Goal: Task Accomplishment & Management: Manage account settings

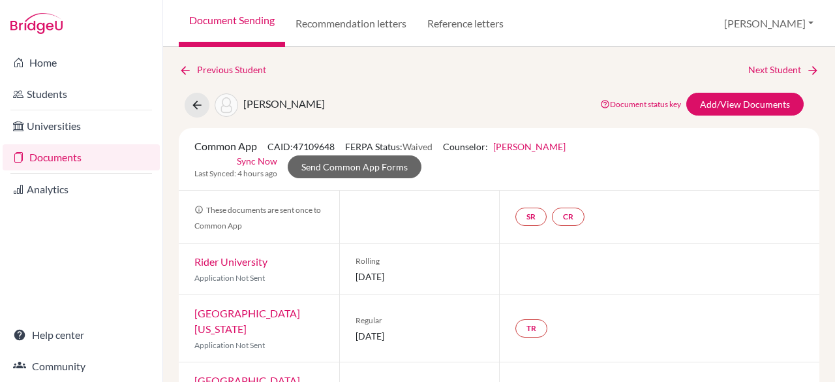
click at [115, 155] on link "Documents" at bounding box center [81, 157] width 157 height 26
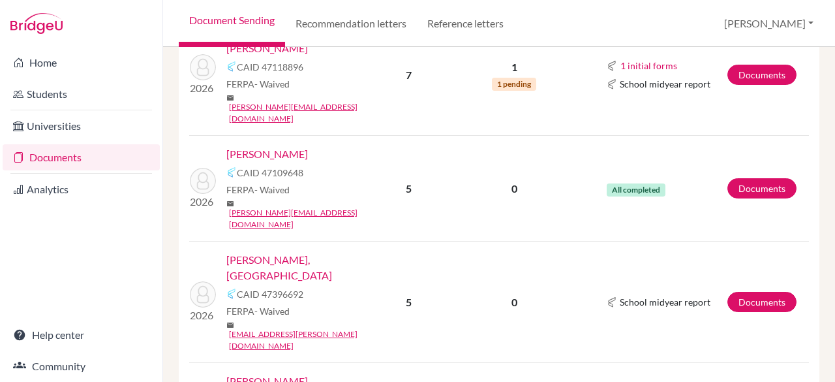
scroll to position [920, 0]
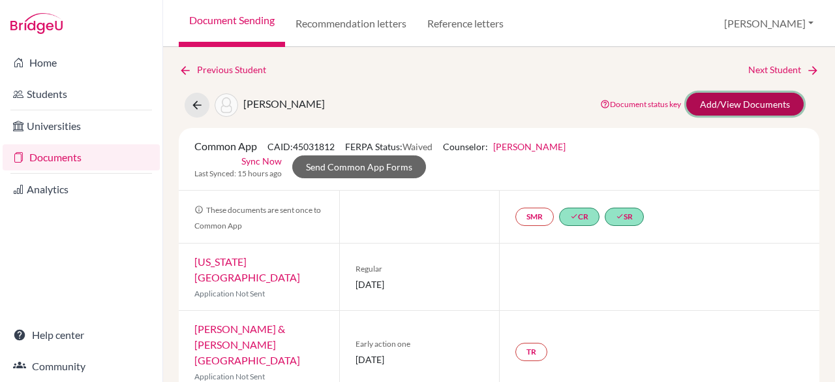
click at [728, 102] on link "Add/View Documents" at bounding box center [744, 104] width 117 height 23
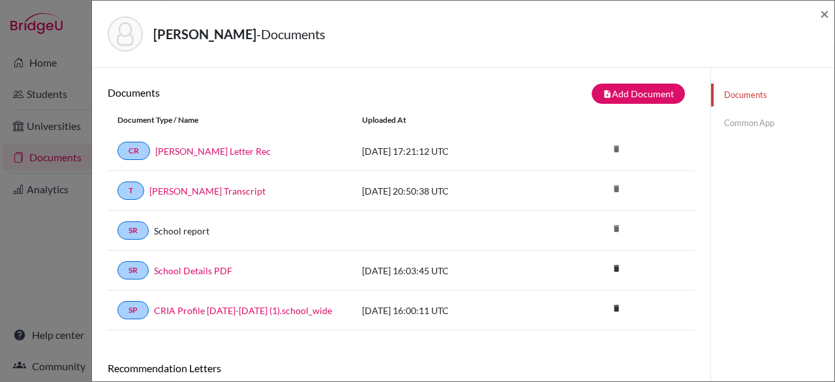
click at [764, 125] on link "Common App" at bounding box center [772, 123] width 123 height 23
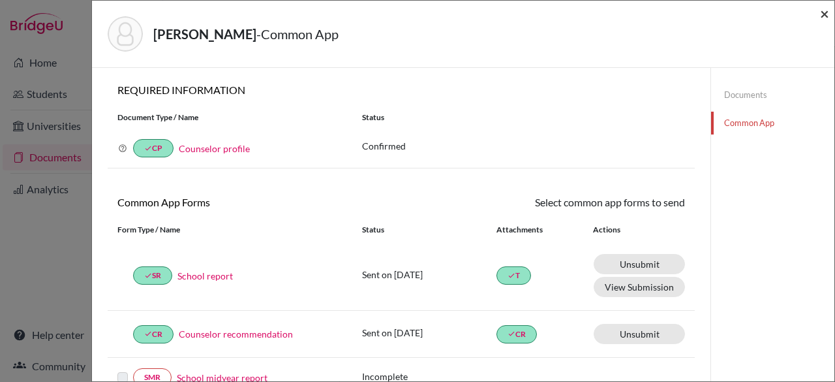
click at [825, 11] on span "×" at bounding box center [824, 13] width 9 height 19
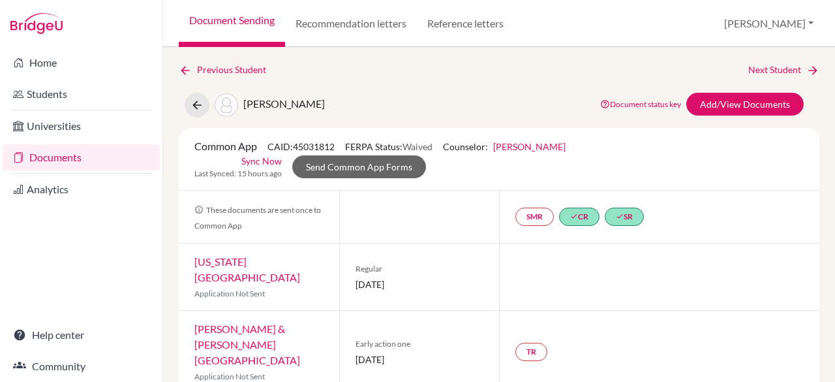
click at [100, 156] on link "Documents" at bounding box center [81, 157] width 157 height 26
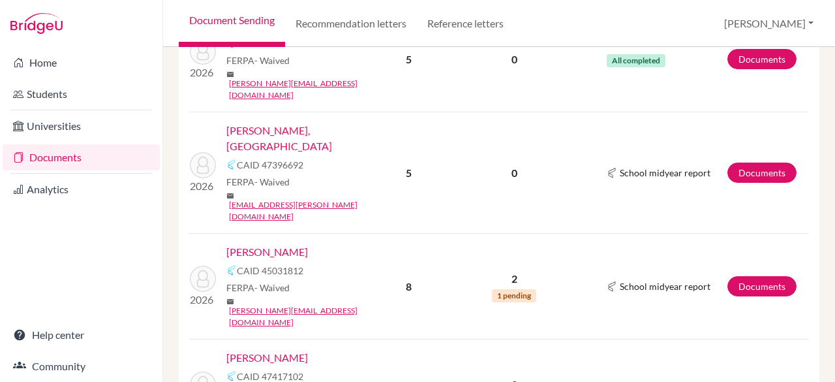
scroll to position [1046, 0]
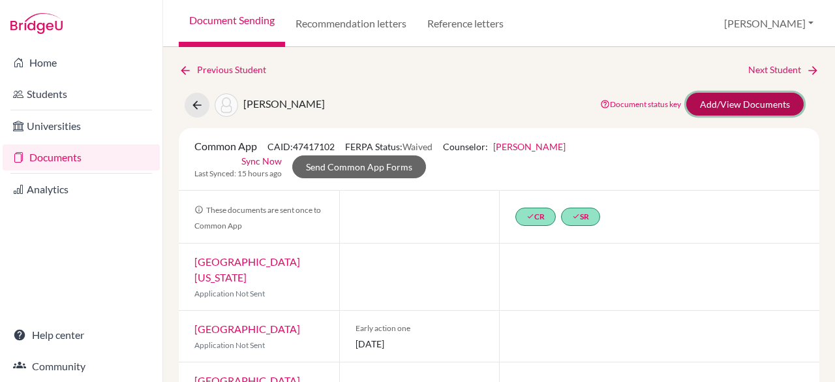
click at [711, 100] on link "Add/View Documents" at bounding box center [744, 104] width 117 height 23
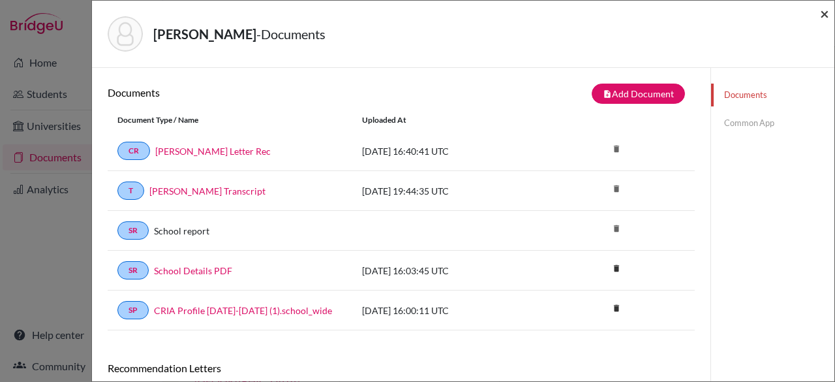
click at [827, 11] on span "×" at bounding box center [824, 13] width 9 height 19
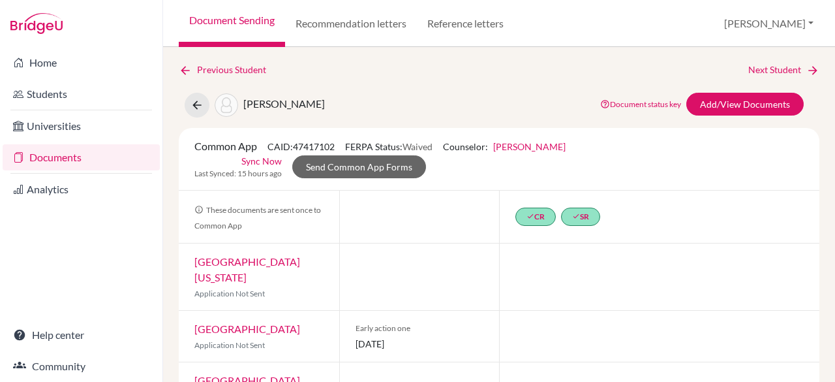
click at [98, 155] on link "Documents" at bounding box center [81, 157] width 157 height 26
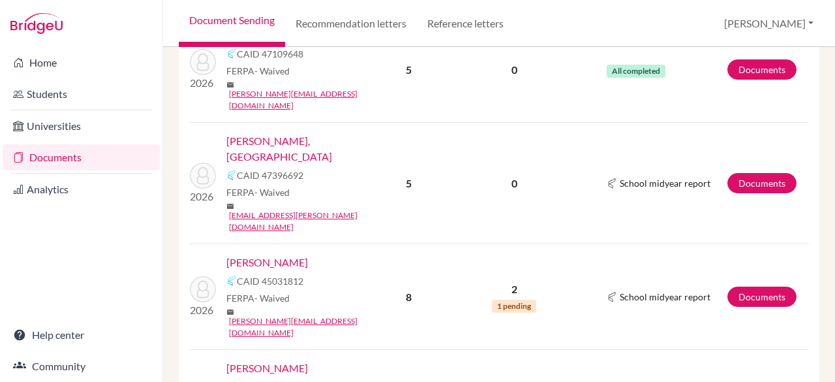
scroll to position [1054, 0]
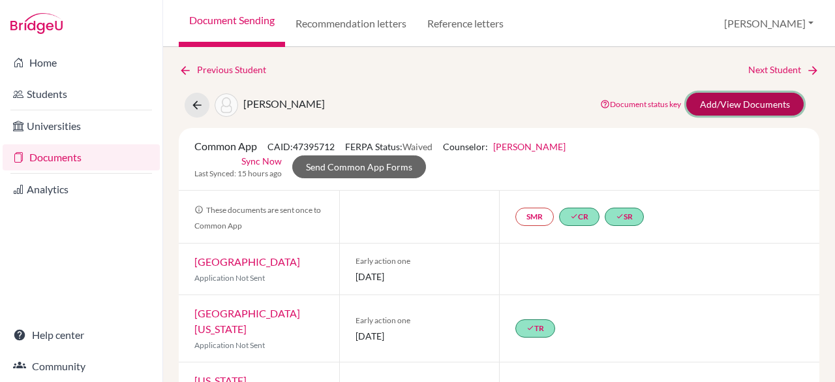
click at [753, 106] on link "Add/View Documents" at bounding box center [744, 104] width 117 height 23
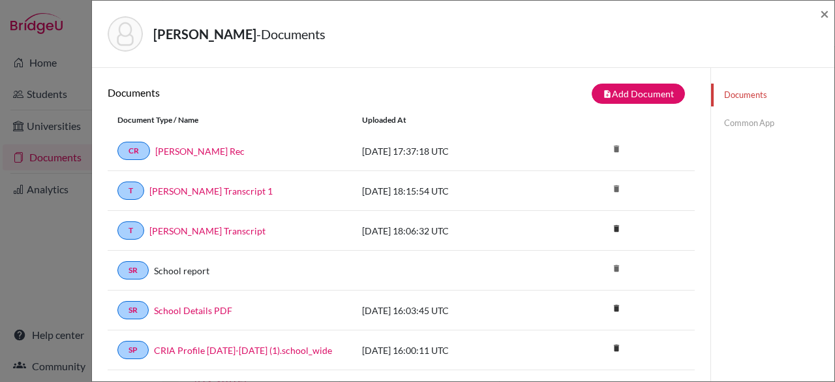
click at [748, 115] on link "Common App" at bounding box center [772, 123] width 123 height 23
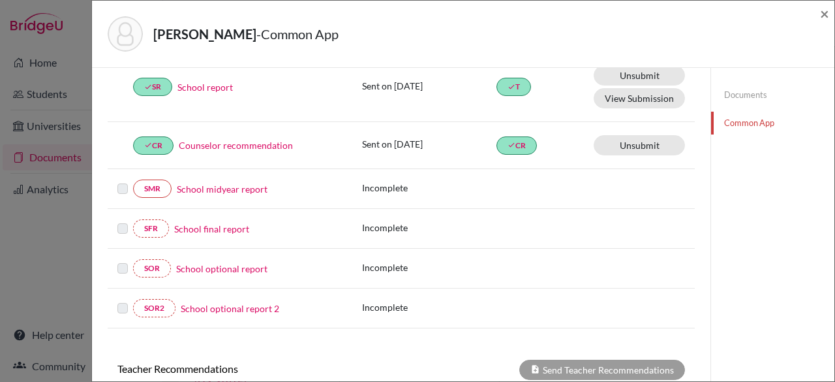
scroll to position [470, 0]
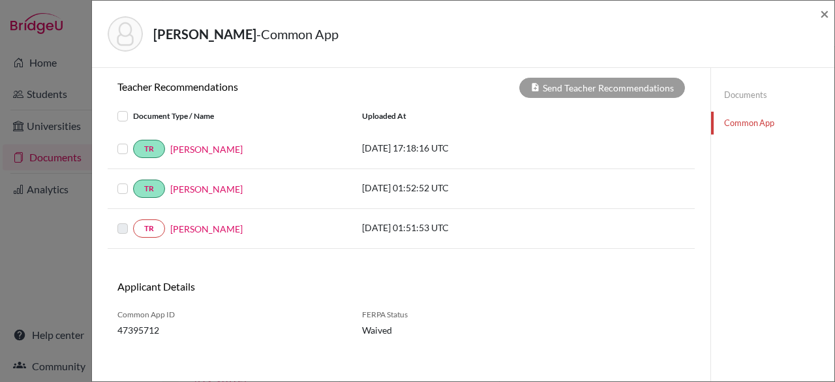
click at [133, 220] on label at bounding box center [133, 220] width 0 height 0
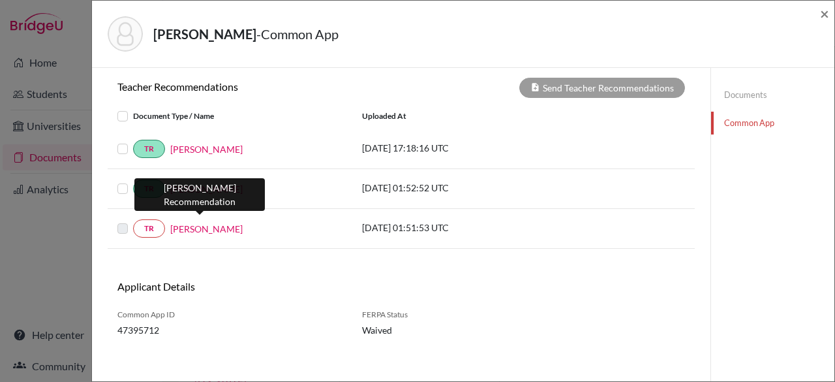
click at [198, 222] on link "Cassidy Arnold" at bounding box center [206, 229] width 72 height 14
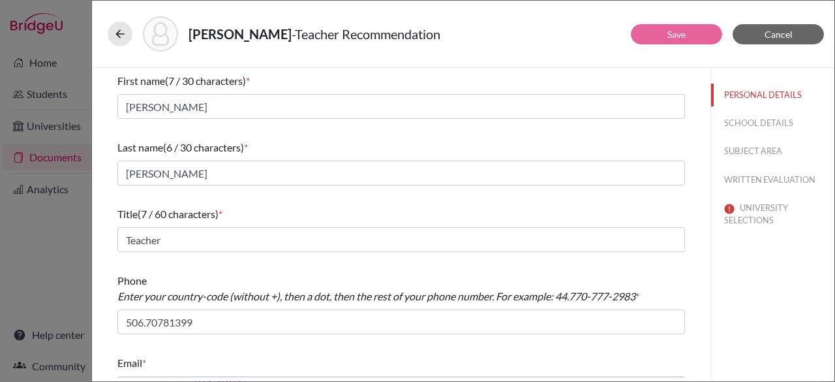
scroll to position [27, 0]
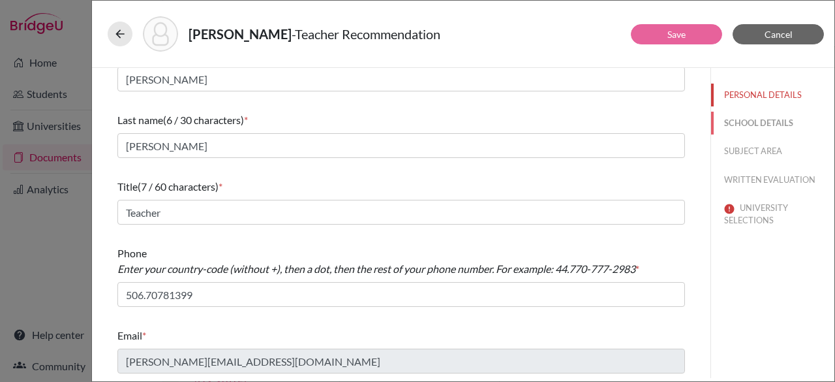
click at [734, 125] on button "SCHOOL DETAILS" at bounding box center [772, 123] width 123 height 23
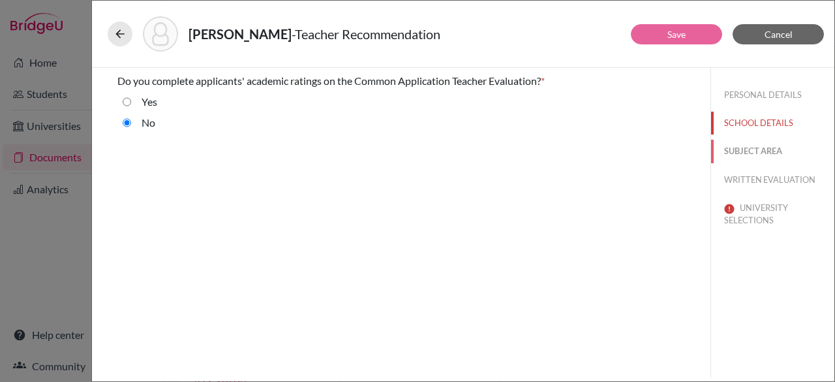
click at [746, 151] on button "SUBJECT AREA" at bounding box center [772, 151] width 123 height 23
select select "2"
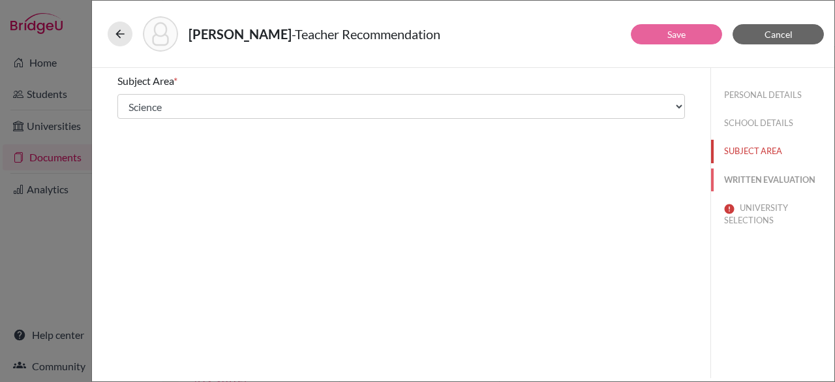
click at [755, 176] on button "WRITTEN EVALUATION" at bounding box center [772, 179] width 123 height 23
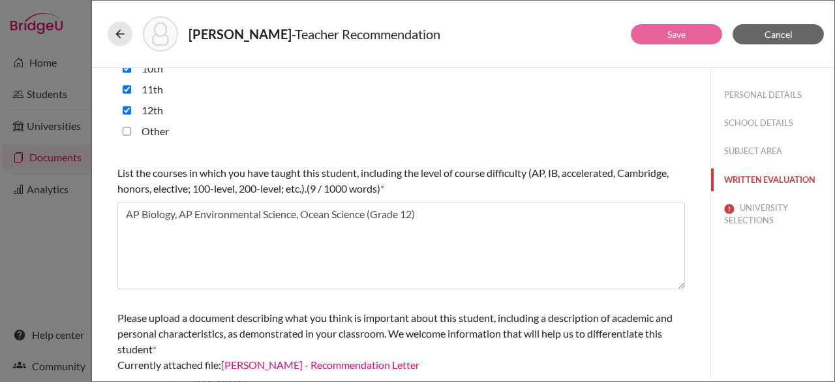
scroll to position [442, 0]
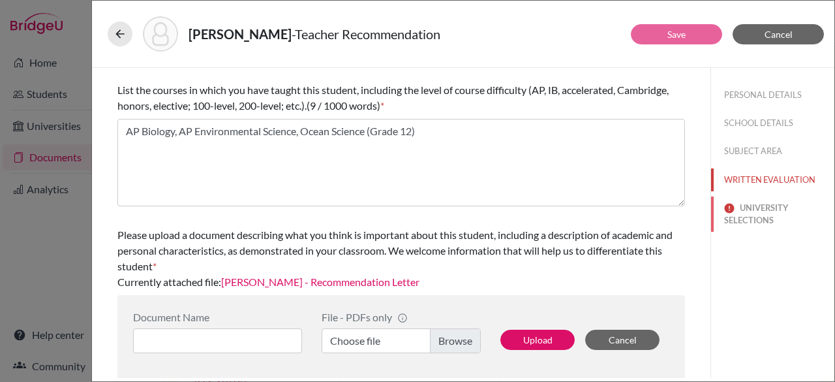
click at [749, 207] on button "UNIVERSITY SELECTIONS" at bounding box center [772, 213] width 123 height 35
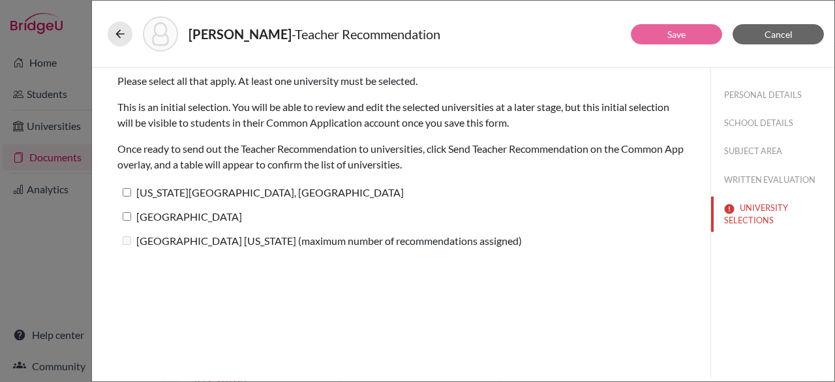
click at [124, 193] on input "Pennsylvania State University, University Park" at bounding box center [127, 192] width 8 height 8
checkbox input "true"
click at [125, 215] on input "Rochester Institute of Technology" at bounding box center [127, 216] width 8 height 8
checkbox input "true"
click at [659, 35] on button "Save" at bounding box center [676, 34] width 91 height 20
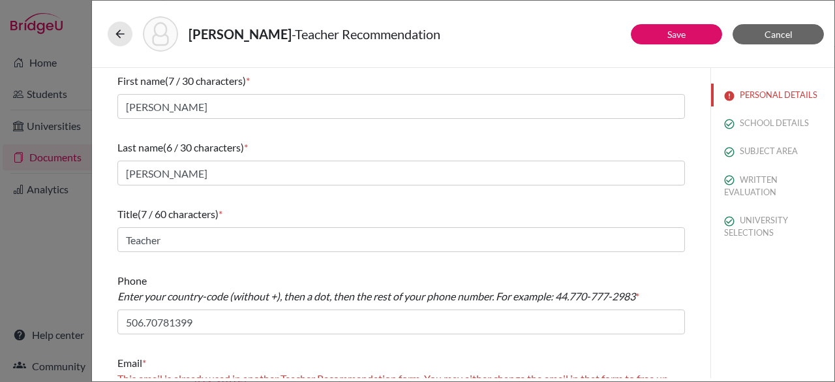
scroll to position [59, 0]
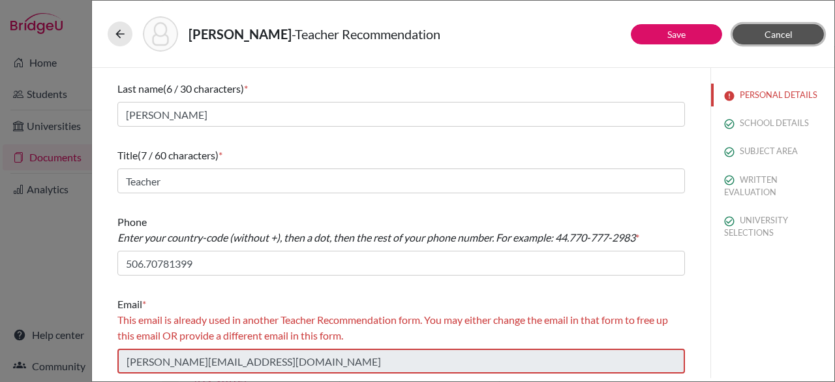
click at [770, 33] on span "Cancel" at bounding box center [778, 34] width 28 height 11
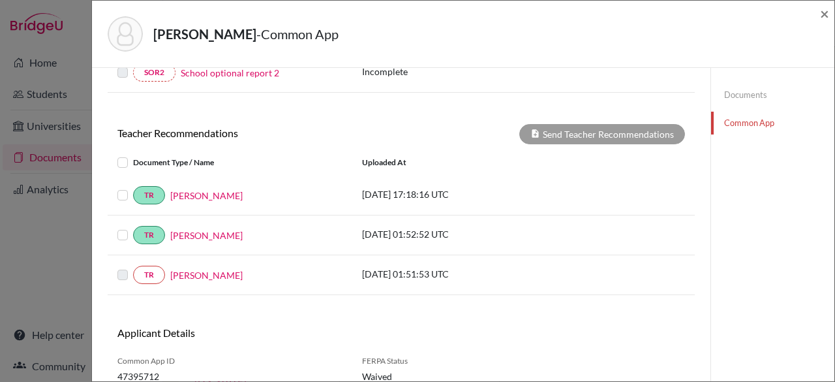
scroll to position [425, 0]
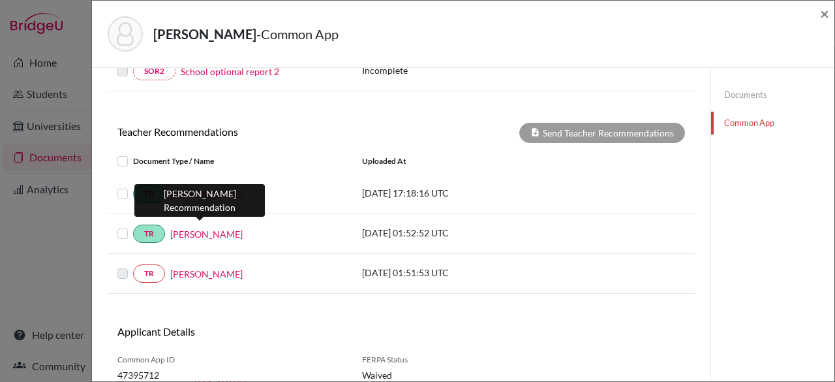
click at [200, 227] on link "Cassidy Arnold" at bounding box center [206, 234] width 72 height 14
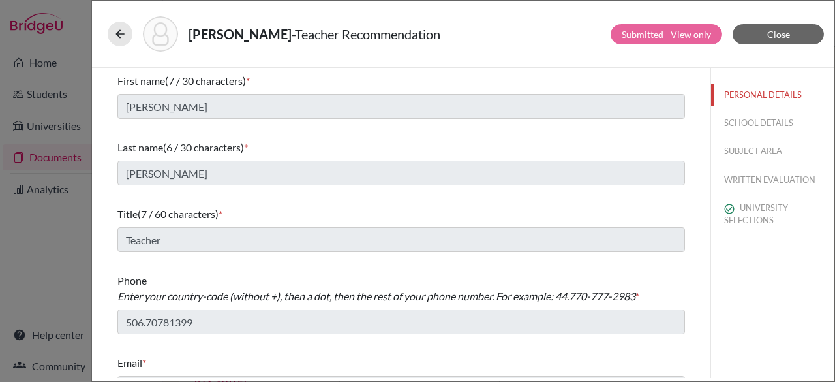
scroll to position [27, 0]
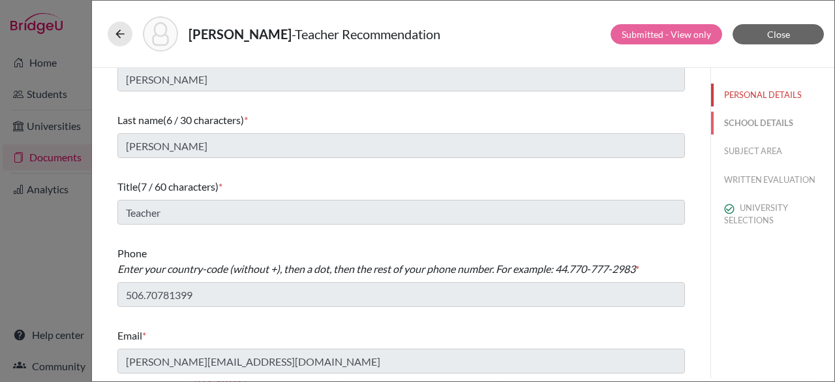
click at [743, 117] on button "SCHOOL DETAILS" at bounding box center [772, 123] width 123 height 23
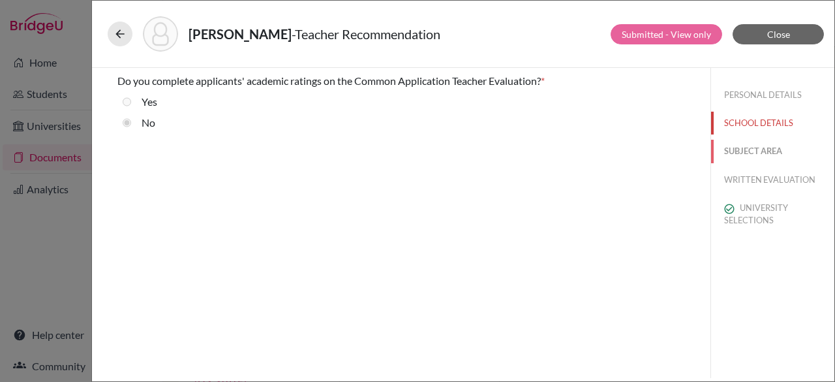
click at [753, 149] on button "SUBJECT AREA" at bounding box center [772, 151] width 123 height 23
select select "2"
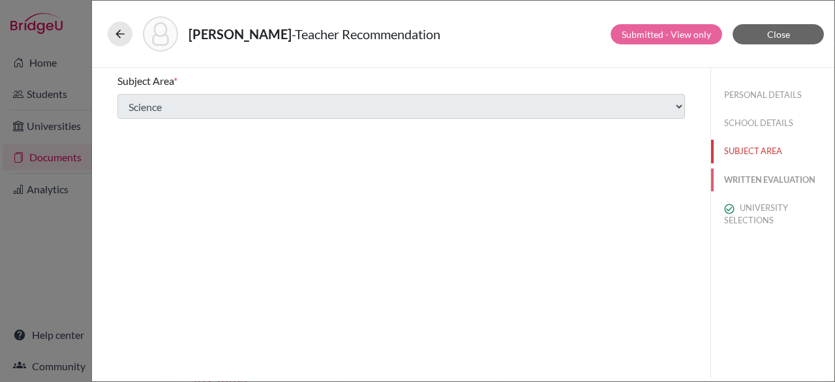
click at [764, 181] on button "WRITTEN EVALUATION" at bounding box center [772, 179] width 123 height 23
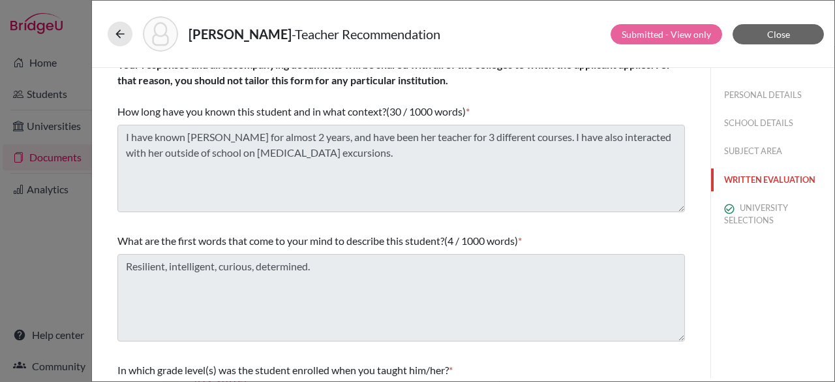
scroll to position [8, 0]
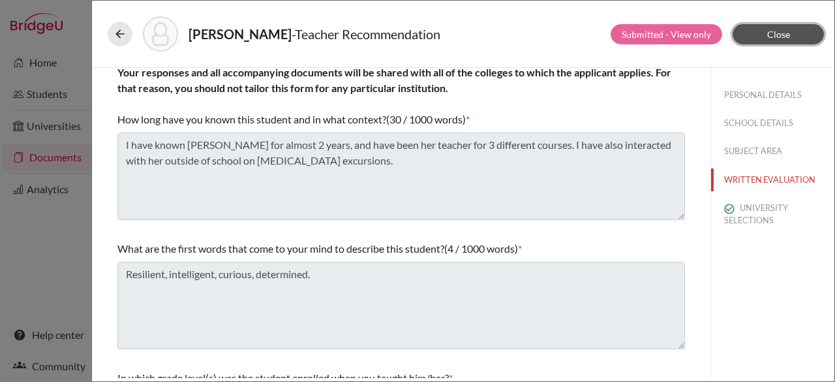
click at [803, 36] on button "Close" at bounding box center [777, 34] width 91 height 20
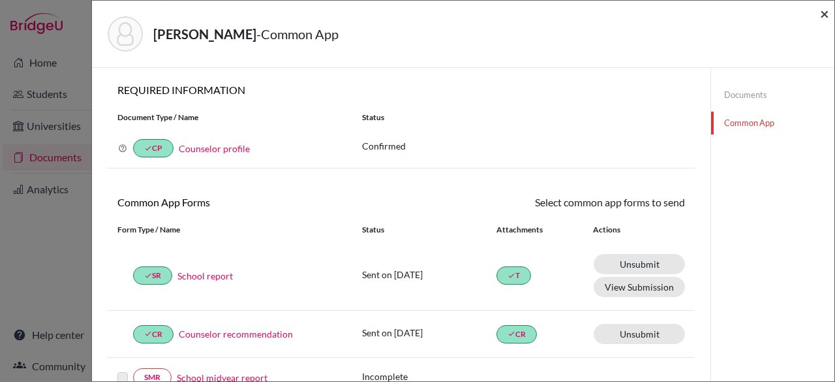
click at [827, 15] on span "×" at bounding box center [824, 13] width 9 height 19
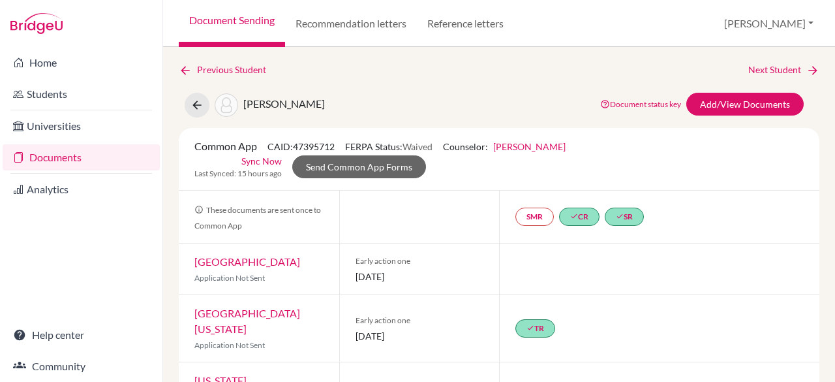
click at [82, 154] on link "Documents" at bounding box center [81, 157] width 157 height 26
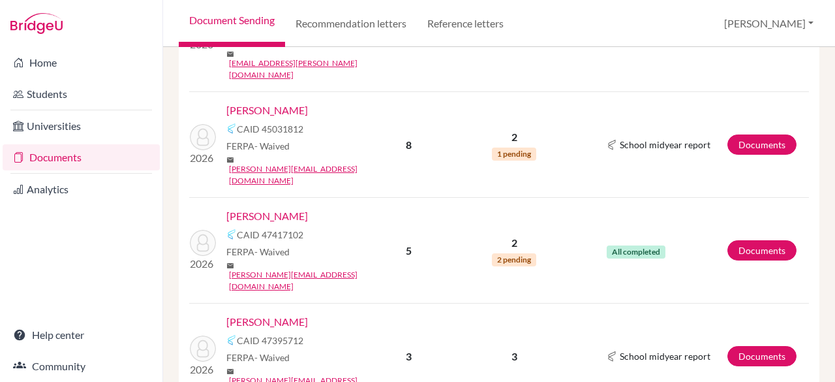
scroll to position [1204, 0]
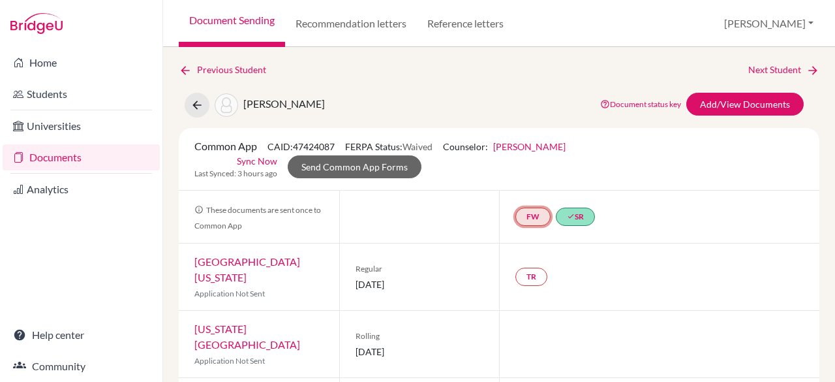
click at [529, 220] on link "FW" at bounding box center [532, 216] width 35 height 18
click at [522, 177] on link "Fee waiver" at bounding box center [532, 177] width 44 height 11
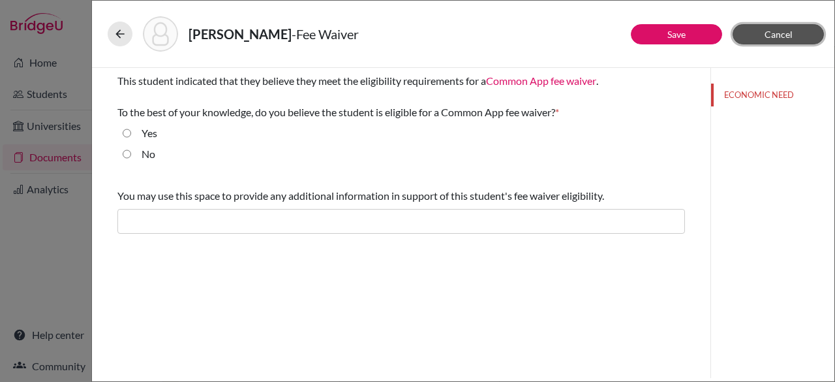
click at [786, 31] on span "Cancel" at bounding box center [778, 34] width 28 height 11
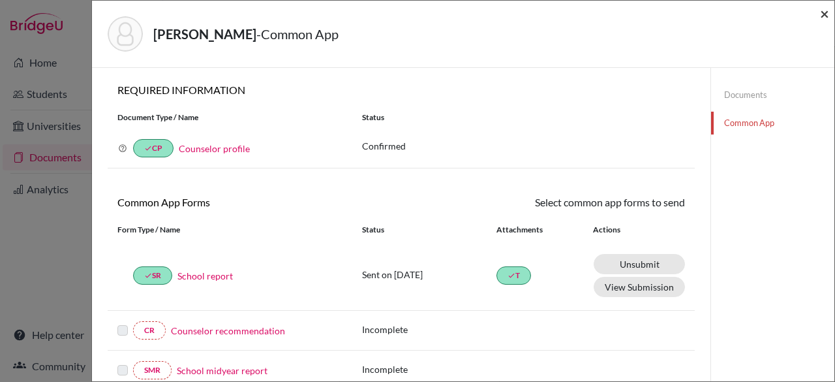
click at [825, 8] on span "×" at bounding box center [824, 13] width 9 height 19
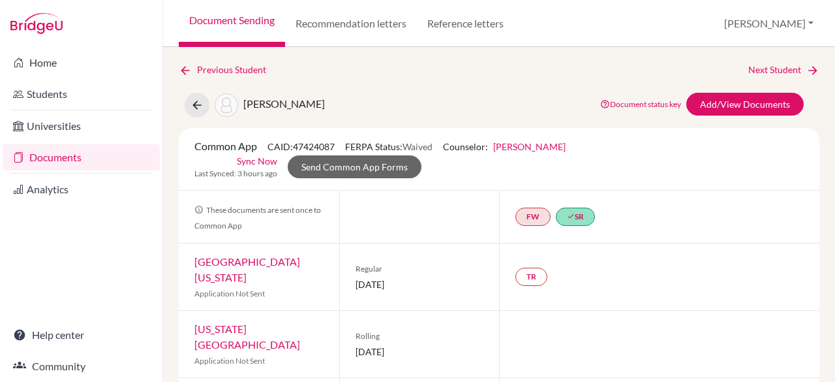
click at [70, 155] on link "Documents" at bounding box center [81, 157] width 157 height 26
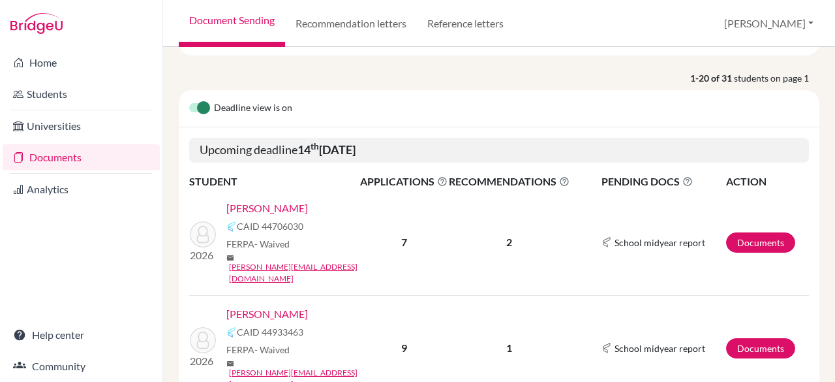
scroll to position [154, 0]
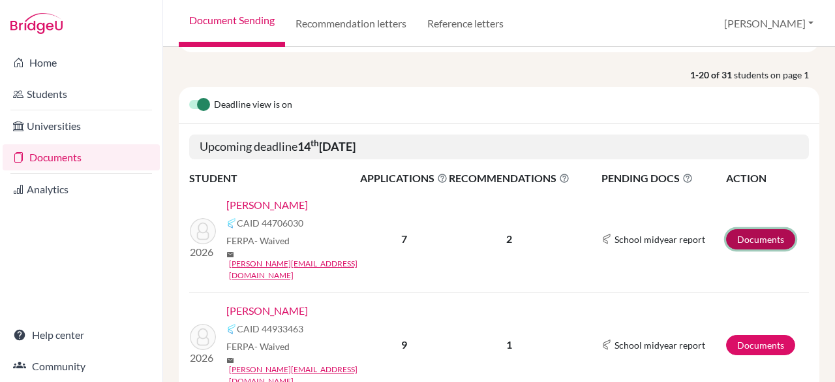
click at [740, 229] on link "Documents" at bounding box center [760, 239] width 69 height 20
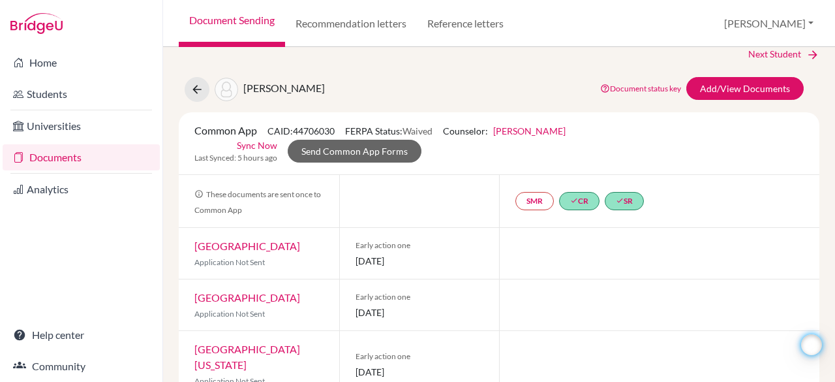
scroll to position [23, 0]
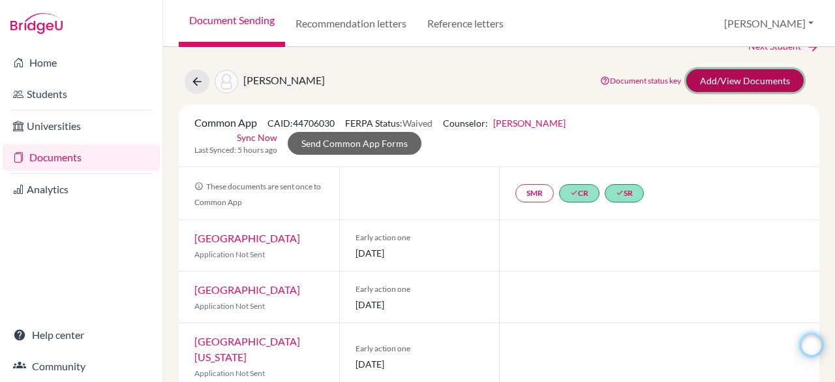
click at [738, 83] on link "Add/View Documents" at bounding box center [744, 80] width 117 height 23
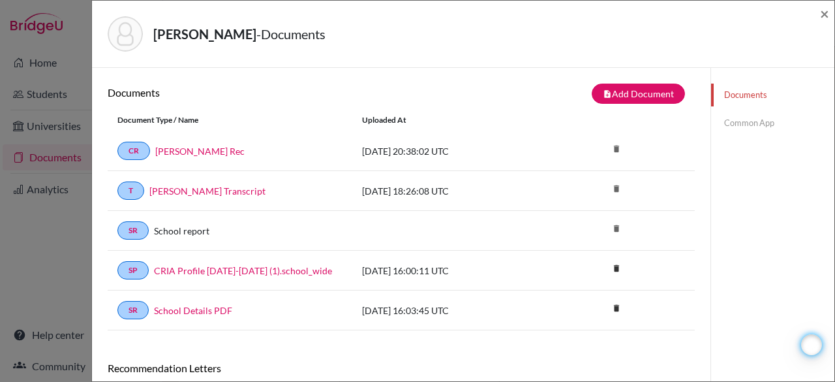
scroll to position [151, 0]
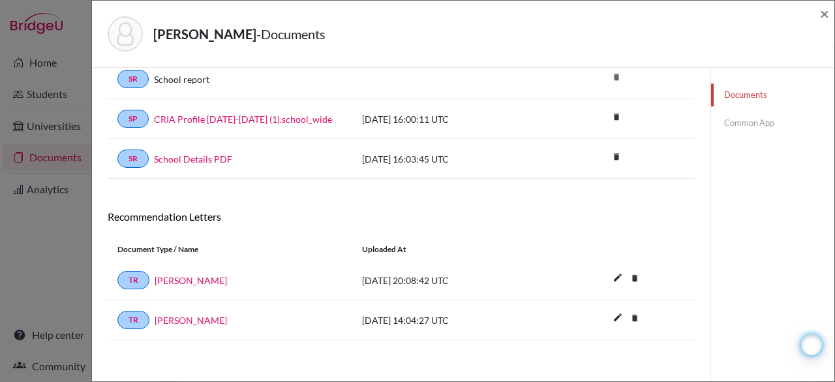
click at [752, 125] on link "Common App" at bounding box center [772, 123] width 123 height 23
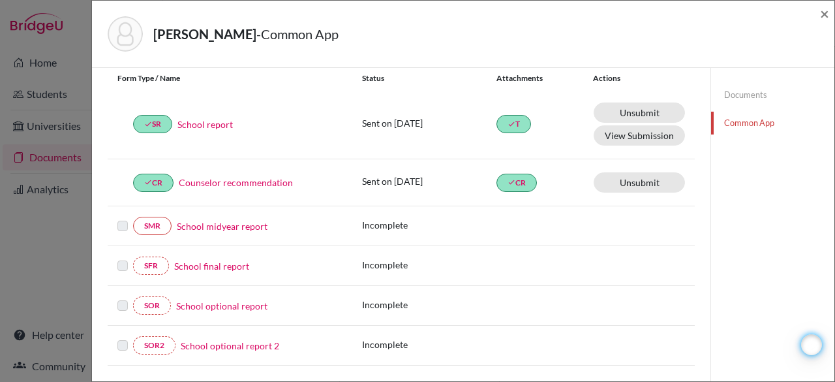
scroll to position [431, 0]
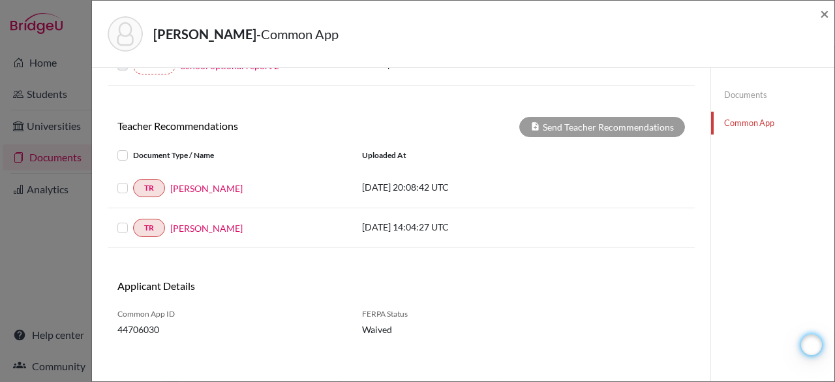
click at [133, 180] on label at bounding box center [133, 180] width 0 height 0
click at [0, 0] on input "checkbox" at bounding box center [0, 0] width 0 height 0
click at [133, 220] on label at bounding box center [133, 220] width 0 height 0
click at [0, 0] on input "checkbox" at bounding box center [0, 0] width 0 height 0
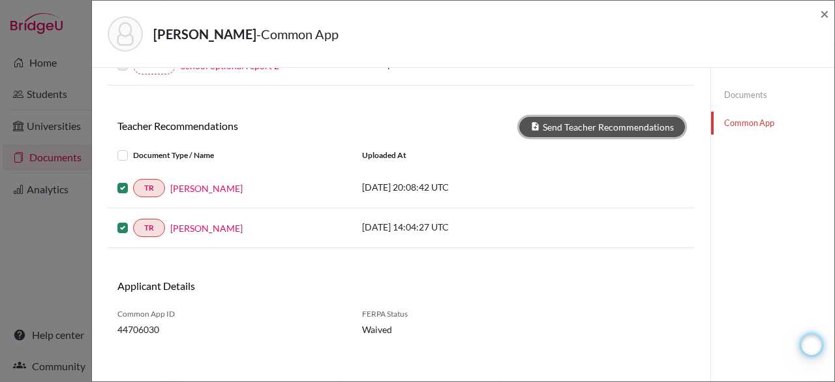
click at [539, 123] on button "Send Teacher Recommendations" at bounding box center [602, 127] width 166 height 20
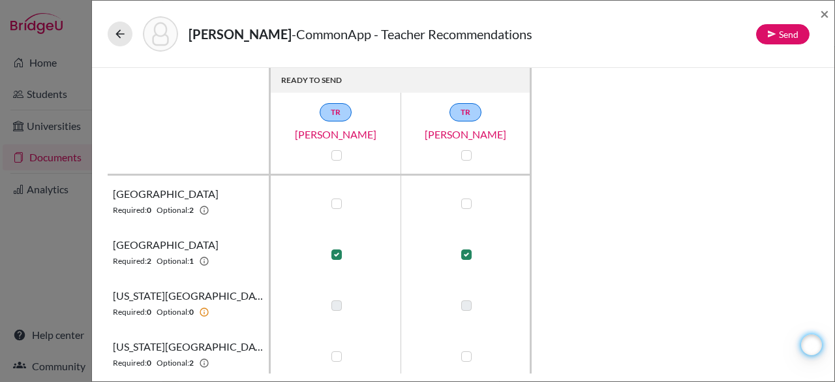
click at [348, 204] on td at bounding box center [336, 200] width 130 height 51
click at [333, 202] on label at bounding box center [336, 203] width 10 height 10
click at [333, 202] on input "checkbox" at bounding box center [333, 202] width 10 height 13
checkbox input "true"
click at [468, 203] on label at bounding box center [466, 203] width 10 height 10
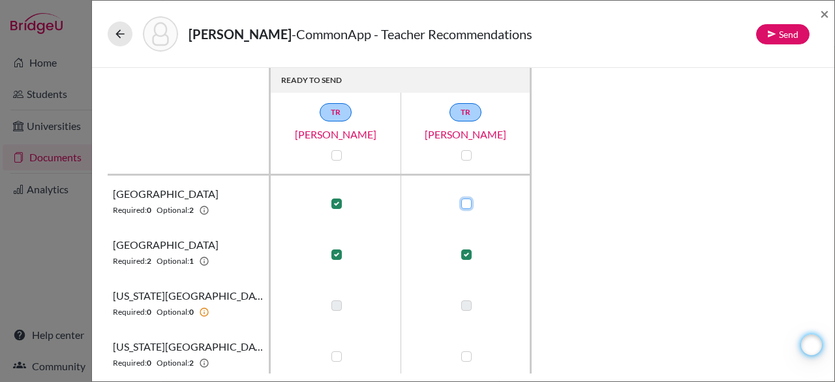
click at [468, 203] on input "checkbox" at bounding box center [463, 202] width 10 height 13
checkbox input "true"
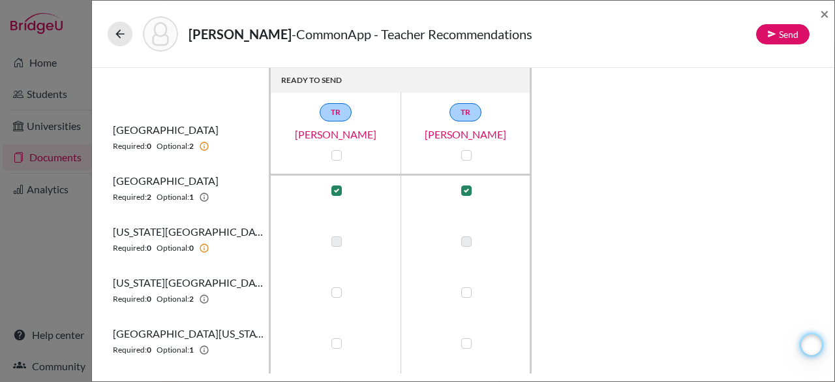
scroll to position [63, 0]
click at [340, 290] on label at bounding box center [336, 293] width 10 height 10
click at [338, 290] on input "checkbox" at bounding box center [333, 291] width 10 height 13
checkbox input "true"
click at [466, 295] on label at bounding box center [466, 293] width 10 height 10
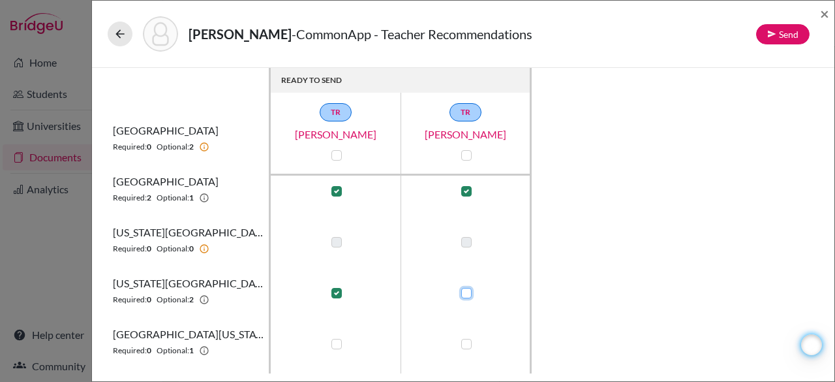
click at [466, 295] on input "checkbox" at bounding box center [463, 291] width 10 height 13
checkbox input "true"
click at [462, 342] on label at bounding box center [466, 343] width 10 height 10
click at [462, 342] on input "checkbox" at bounding box center [463, 342] width 10 height 13
checkbox input "true"
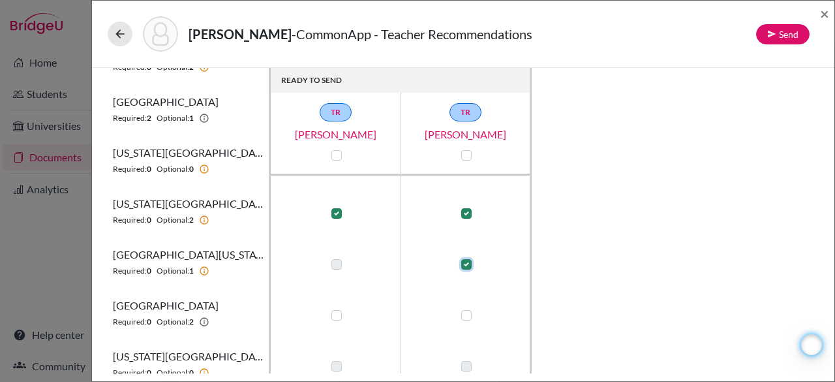
scroll to position [158, 0]
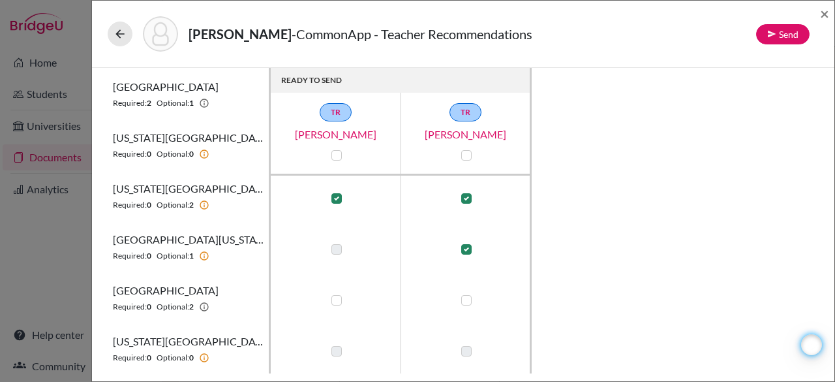
click at [337, 301] on label at bounding box center [336, 300] width 10 height 10
click at [337, 301] on input "checkbox" at bounding box center [333, 298] width 10 height 13
checkbox input "true"
click at [467, 301] on label at bounding box center [466, 300] width 10 height 10
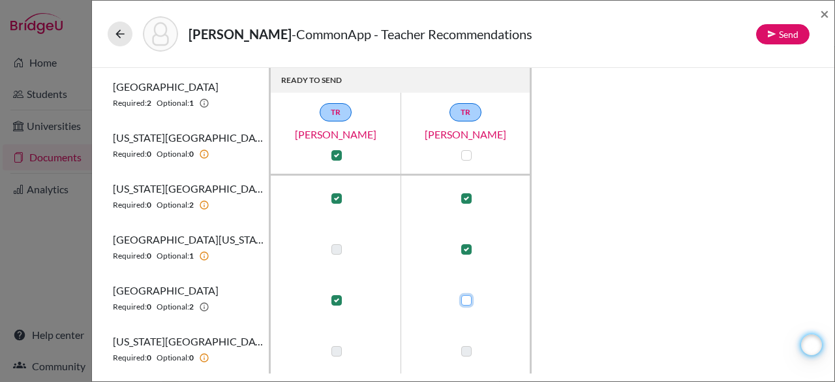
click at [467, 301] on input "checkbox" at bounding box center [463, 298] width 10 height 13
checkbox input "true"
click at [783, 39] on button "Send" at bounding box center [782, 34] width 53 height 20
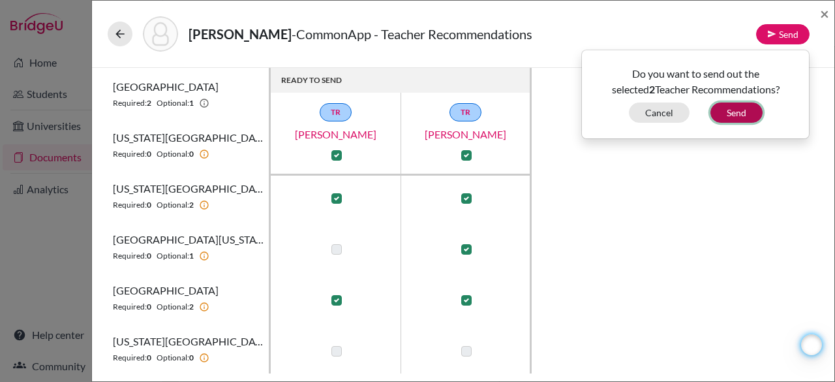
click at [736, 114] on button "Send" at bounding box center [736, 112] width 52 height 20
checkbox input "false"
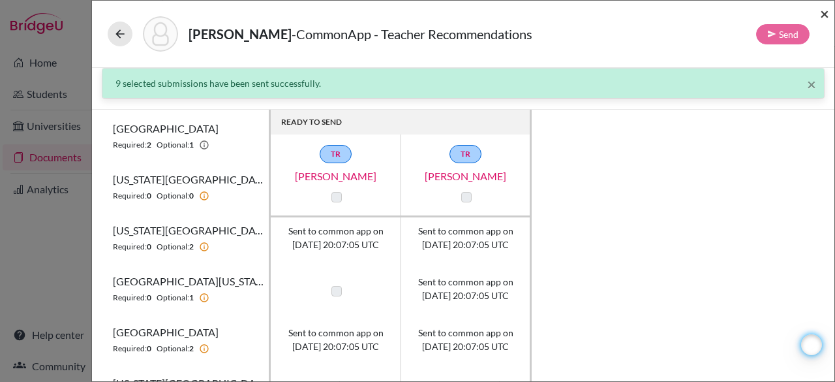
click at [824, 14] on span "×" at bounding box center [824, 13] width 9 height 19
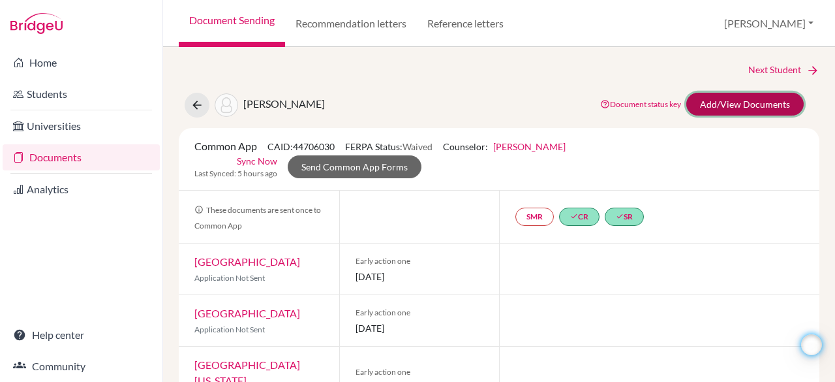
click at [695, 109] on link "Add/View Documents" at bounding box center [744, 104] width 117 height 23
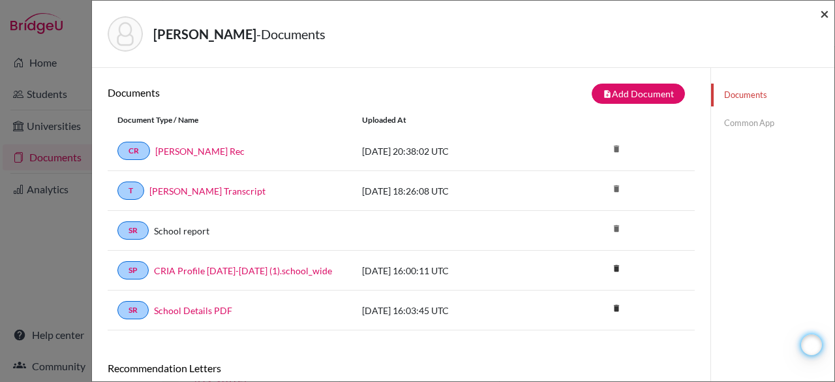
click at [822, 15] on span "×" at bounding box center [824, 13] width 9 height 19
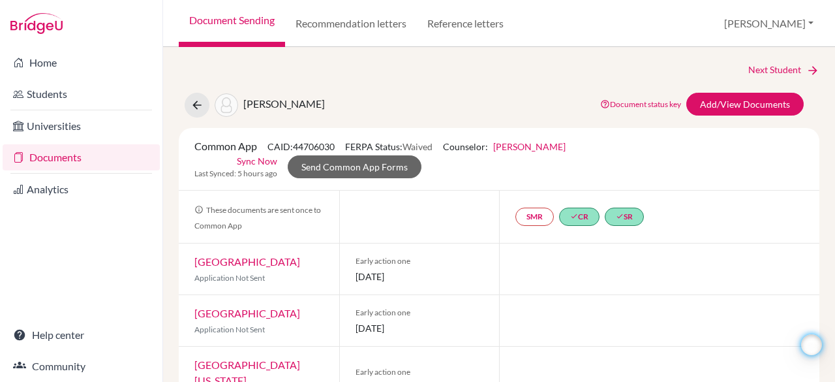
click at [107, 153] on link "Documents" at bounding box center [81, 157] width 157 height 26
